Goal: Find specific page/section: Find specific page/section

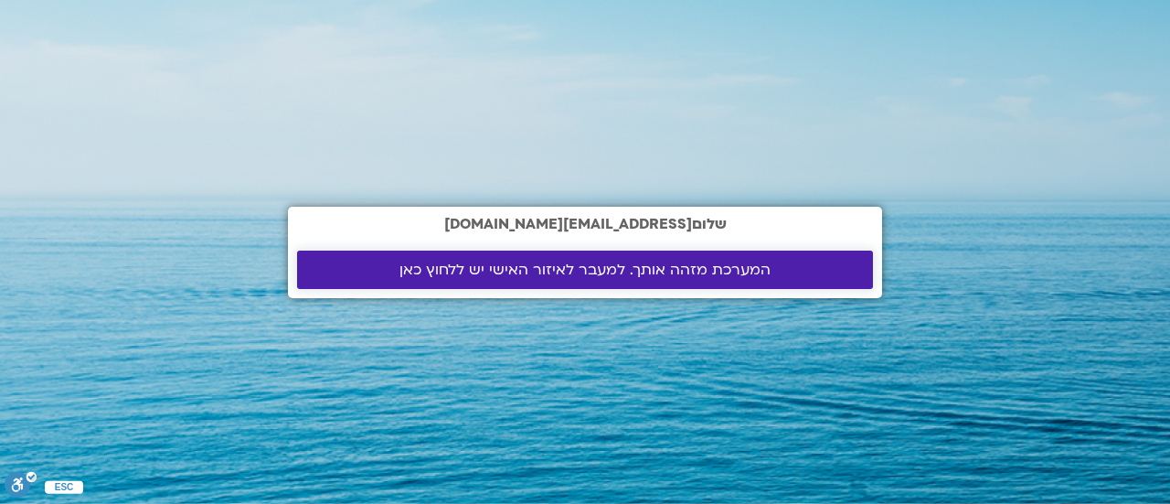
click at [548, 262] on span "המערכת מזהה אותך. למעבר לאיזור האישי יש ללחוץ כאן" at bounding box center [585, 269] width 371 height 16
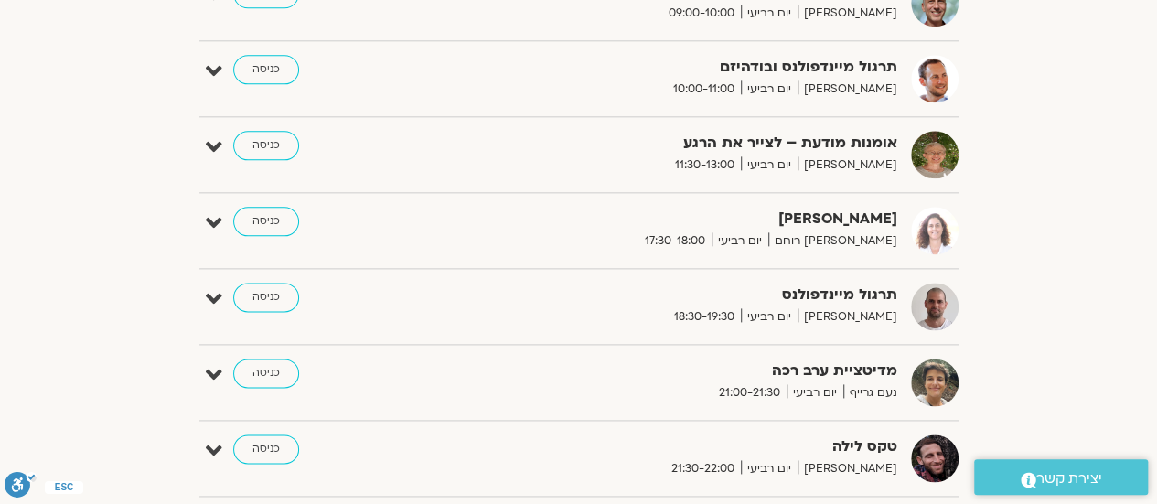
scroll to position [929, 0]
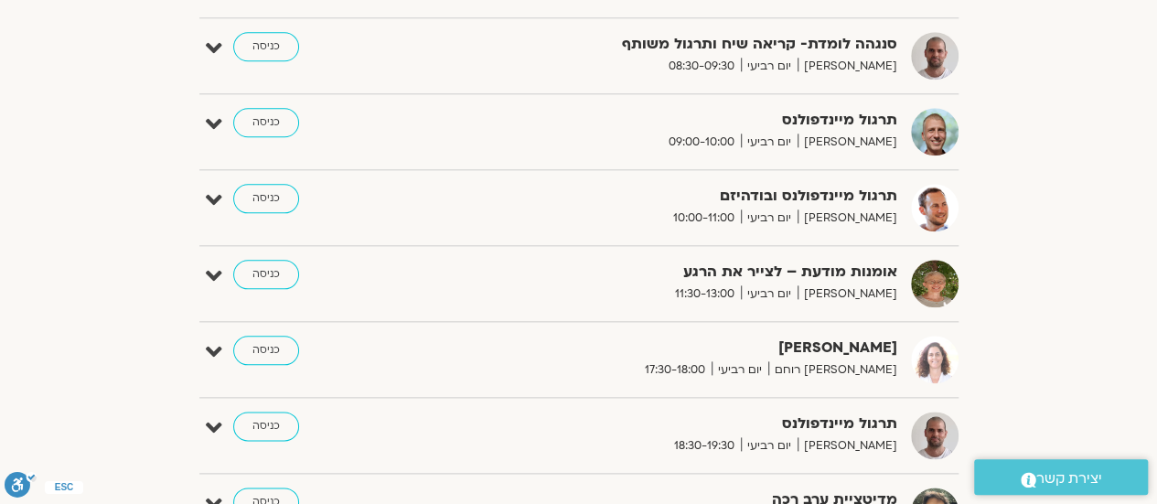
drag, startPoint x: 1162, startPoint y: 54, endPoint x: 1139, endPoint y: 45, distance: 24.6
click at [267, 272] on link "כניסה" at bounding box center [266, 274] width 66 height 29
